Goal: Transaction & Acquisition: Purchase product/service

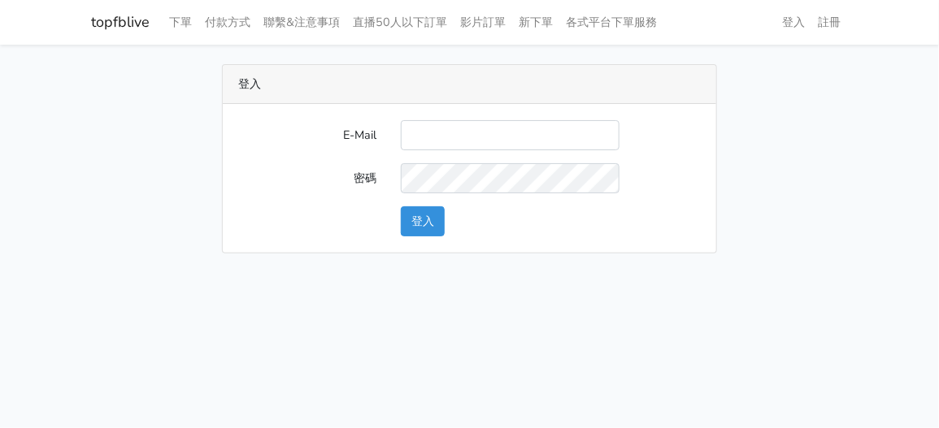
click at [429, 118] on div "E-Mail 密碼 登入" at bounding box center [470, 178] width 494 height 149
click at [434, 134] on input "E-Mail" at bounding box center [510, 135] width 219 height 30
type input "zhen8032@gmail.com"
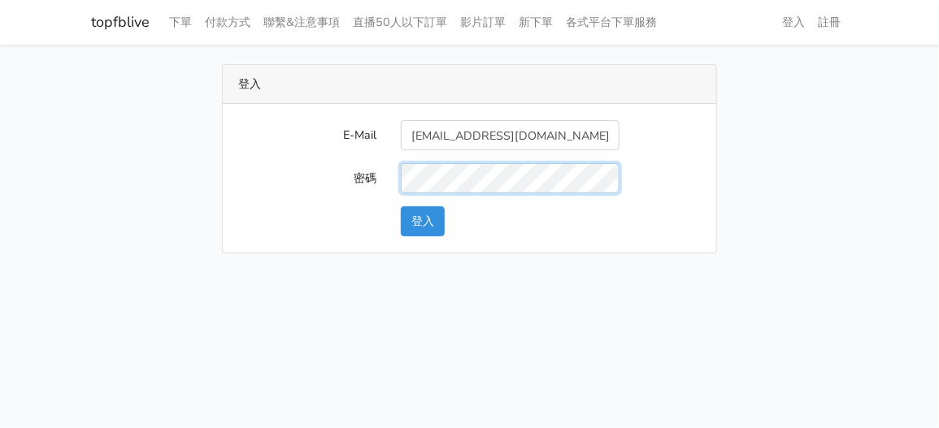
click at [401, 207] on button "登入" at bounding box center [423, 222] width 44 height 30
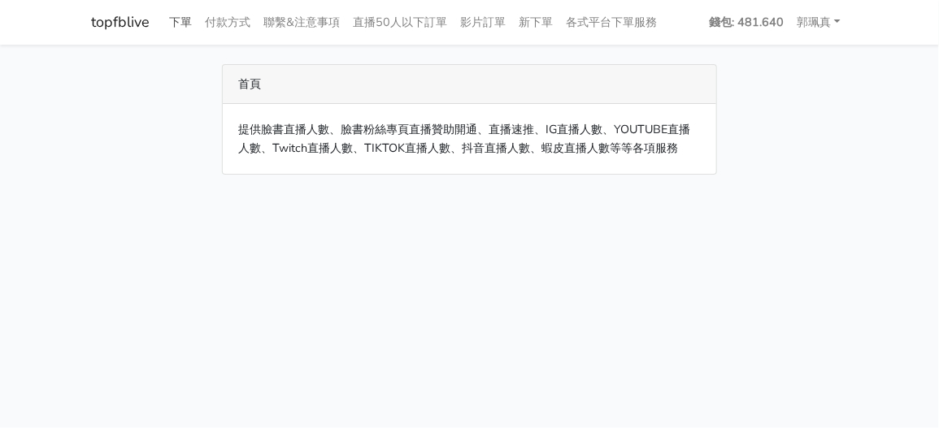
click at [171, 24] on link "下單" at bounding box center [181, 23] width 36 height 32
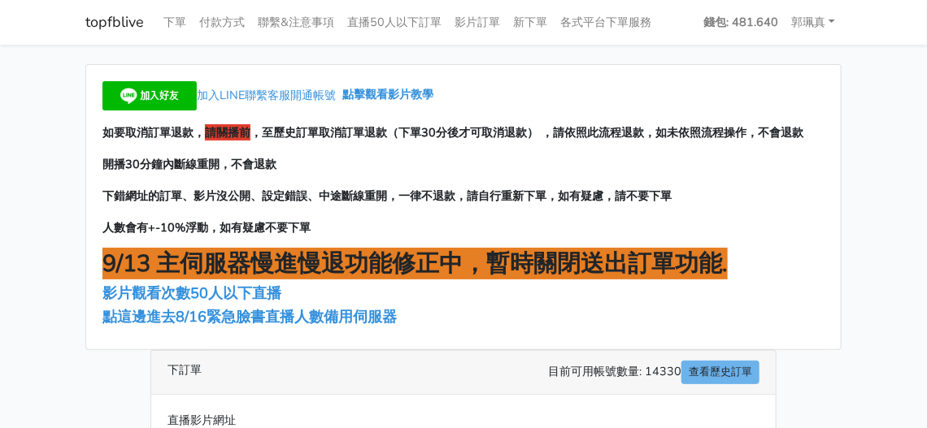
click at [153, 16] on div "topfblive 下單 付款方式 聯繫&注意事項 直播50人以下訂單 影片訂單 新下單 各式平台下單服務" at bounding box center [463, 23] width 781 height 32
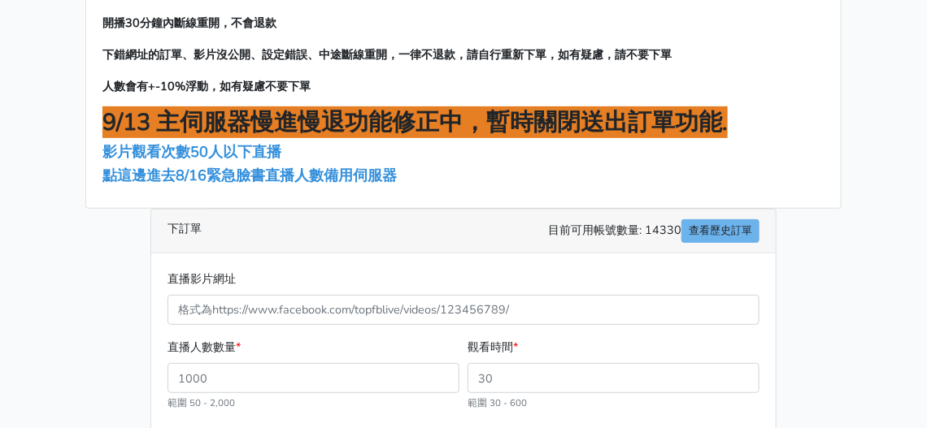
scroll to position [244, 0]
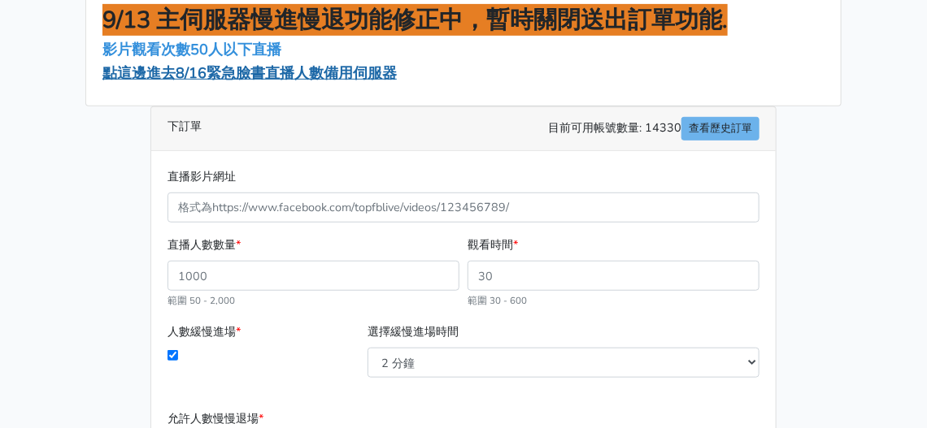
click at [242, 70] on span "點這邊進去8/16緊急臉書直播人數備用伺服器" at bounding box center [249, 73] width 294 height 20
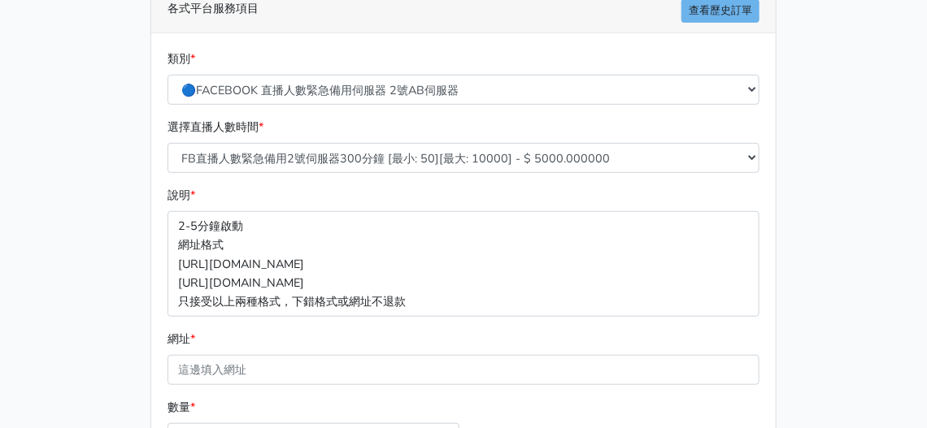
scroll to position [406, 0]
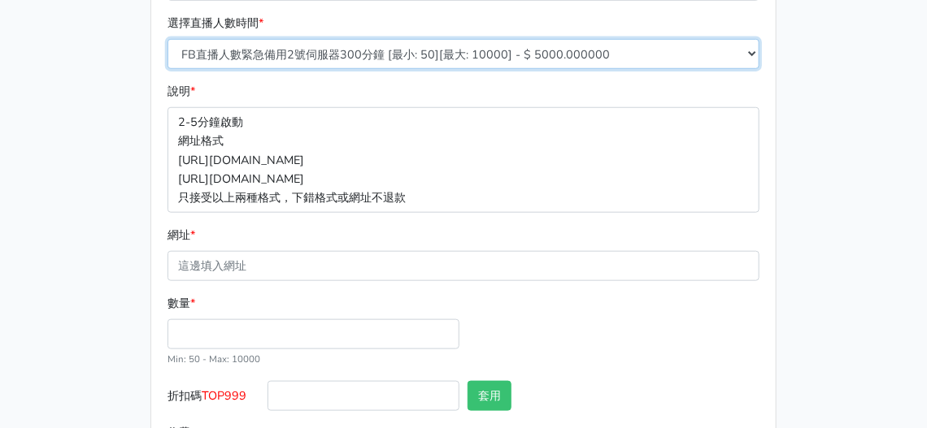
drag, startPoint x: 281, startPoint y: 46, endPoint x: 293, endPoint y: 60, distance: 17.9
click at [281, 46] on select "FB直播人數緊急備用2號伺服器300分鐘 [最小: 50][最大: 10000] - $ 5000.000000 FB直播人數緊急備用2號伺服器60分鐘 [最…" at bounding box center [463, 54] width 592 height 30
select select "578"
click at [167, 39] on select "FB直播人數緊急備用2號伺服器300分鐘 [最小: 50][最大: 10000] - $ 5000.000000 FB直播人數緊急備用2號伺服器60分鐘 [最…" at bounding box center [463, 54] width 592 height 30
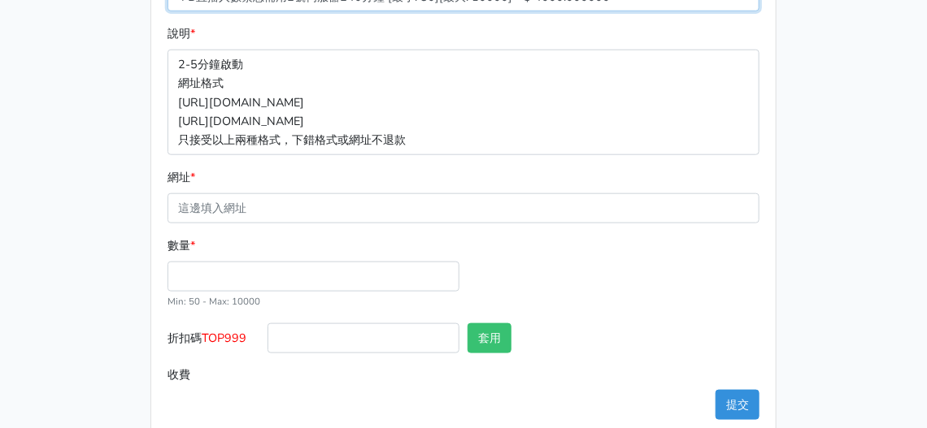
scroll to position [487, 0]
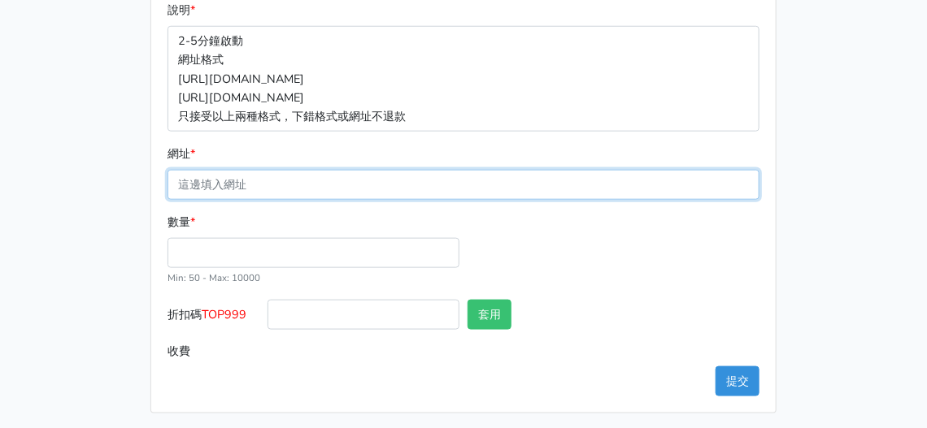
click at [215, 178] on input "網址 *" at bounding box center [463, 185] width 592 height 30
paste input "[URL][DOMAIN_NAME]"
type input "[URL][DOMAIN_NAME]"
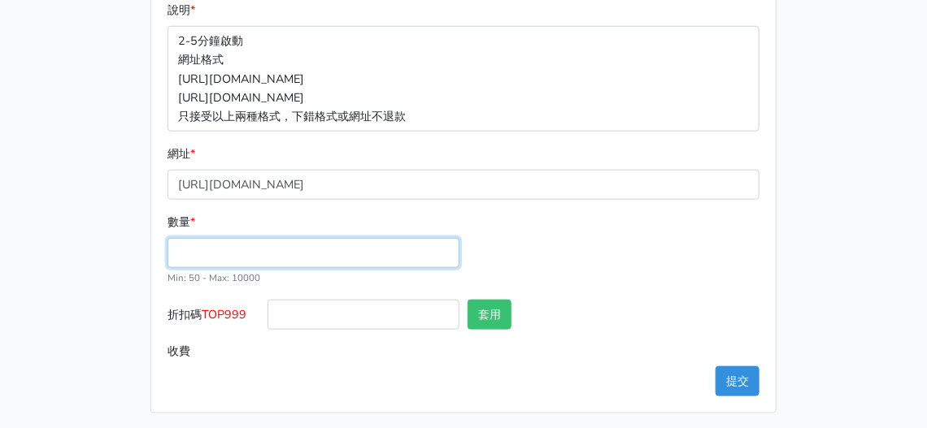
click at [222, 243] on input "數量 *" at bounding box center [313, 253] width 292 height 30
type input "100"
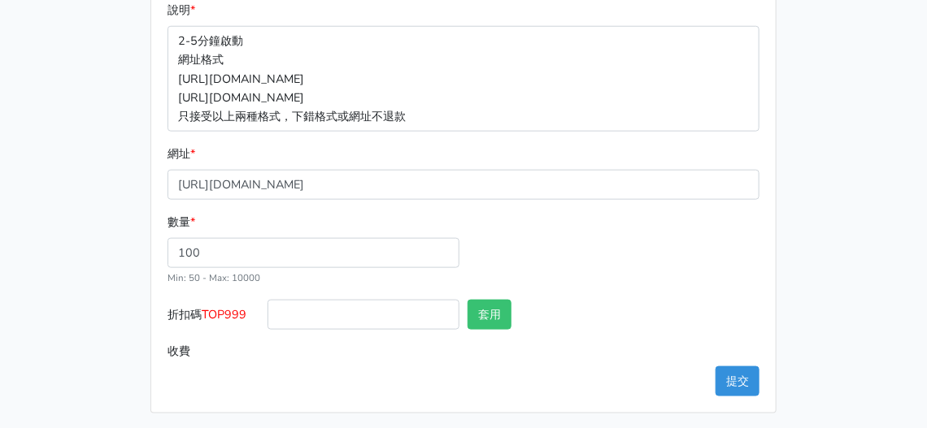
type input "400.000"
click at [499, 350] on input "400.000" at bounding box center [513, 352] width 492 height 30
click at [735, 379] on button "提交" at bounding box center [738, 382] width 44 height 30
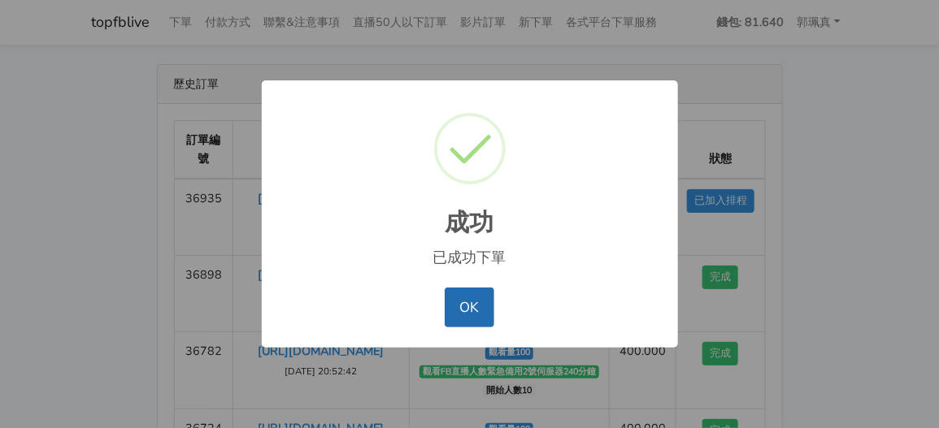
click at [475, 299] on button "OK" at bounding box center [470, 307] width 50 height 39
